Goal: Task Accomplishment & Management: Manage account settings

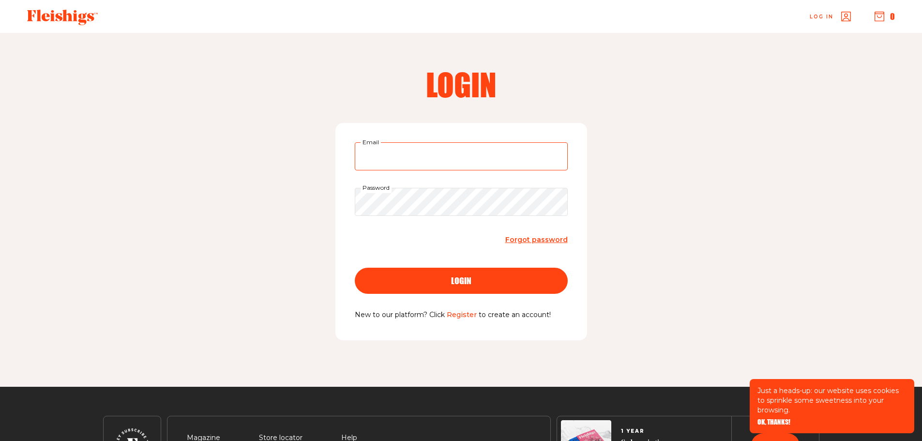
click at [488, 151] on input "Email" at bounding box center [461, 156] width 213 height 28
type input "lyzzyebeth@gmail.com"
click at [355, 268] on button "login" at bounding box center [461, 281] width 213 height 26
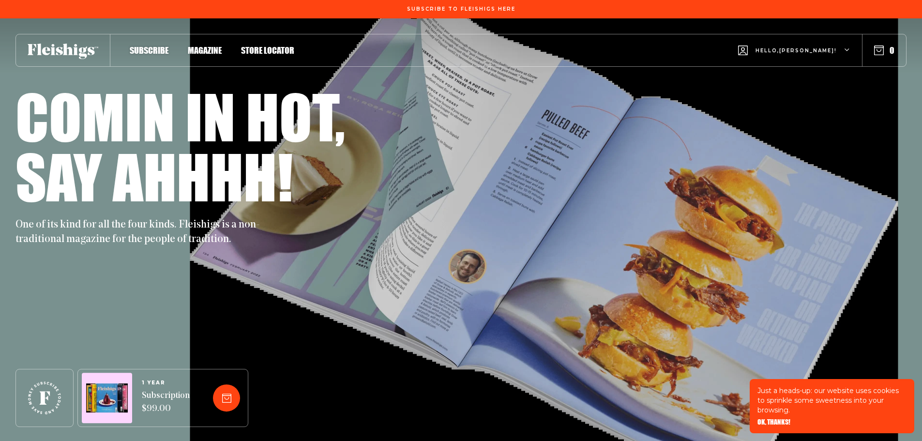
click at [846, 46] on div "Hello, [PERSON_NAME] !" at bounding box center [794, 50] width 112 height 38
click at [806, 94] on span "My Account" at bounding box center [779, 95] width 54 height 11
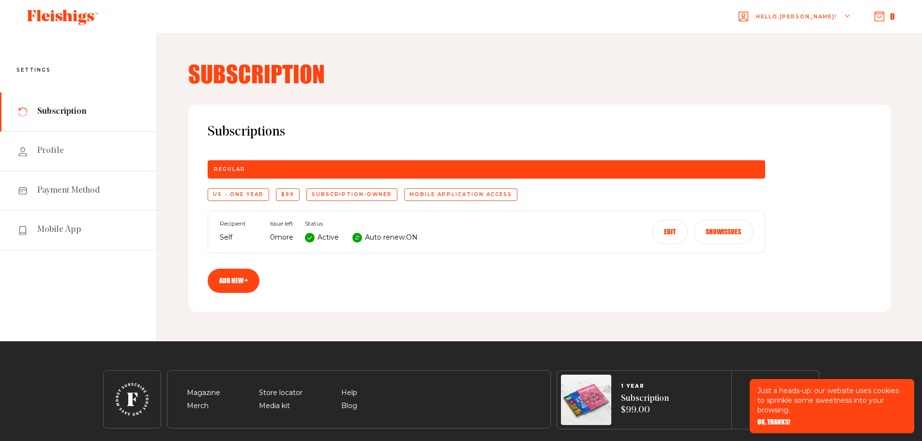
click at [669, 231] on button "Edit" at bounding box center [670, 232] width 36 height 24
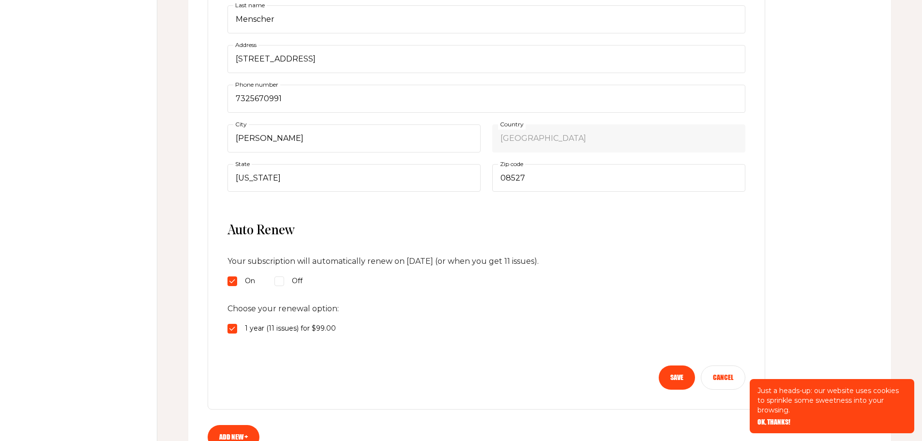
scroll to position [339, 0]
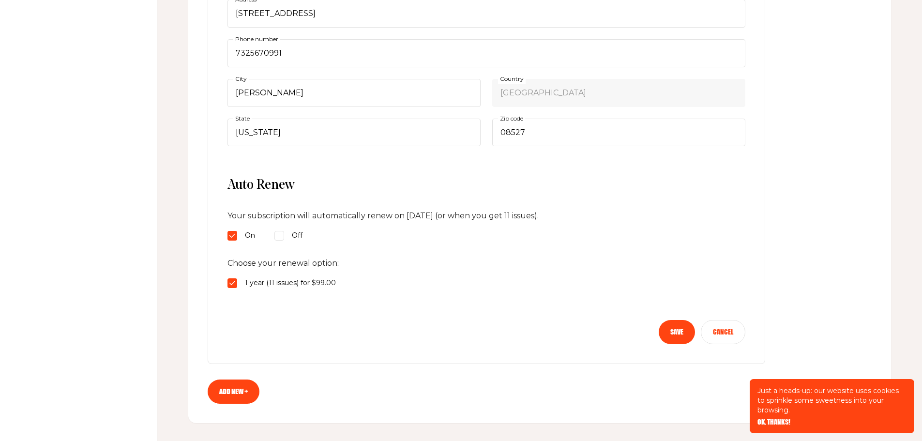
click at [283, 235] on input "Off" at bounding box center [280, 236] width 10 height 10
radio input "true"
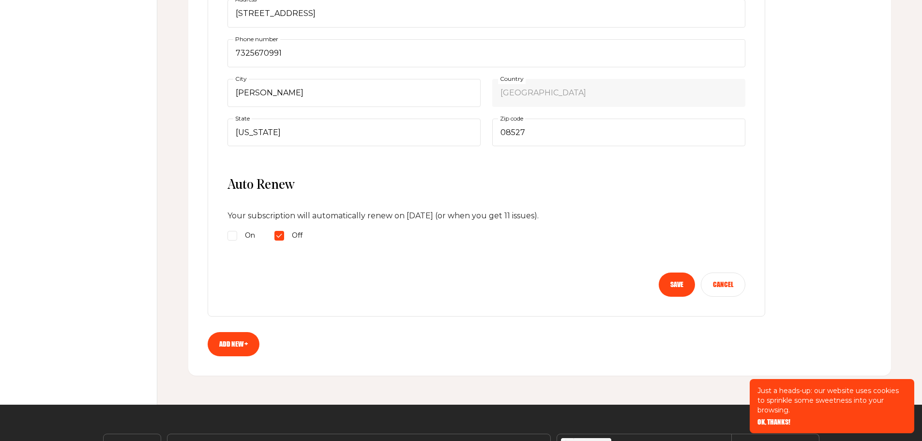
click at [668, 287] on button "Save" at bounding box center [677, 285] width 36 height 24
